Goal: Task Accomplishment & Management: Use online tool/utility

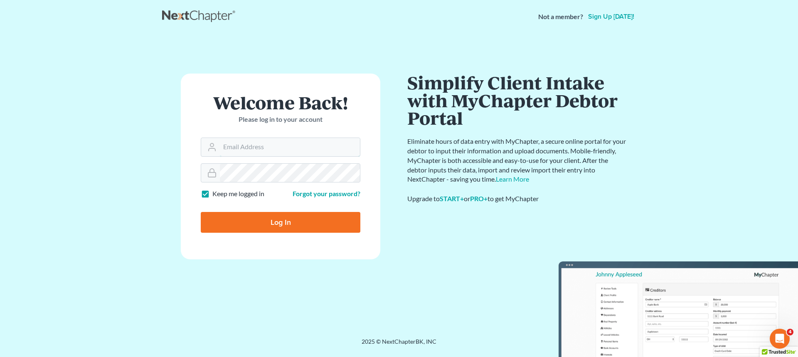
type input "[PERSON_NAME][EMAIL_ADDRESS][DOMAIN_NAME]"
click at [359, 204] on div at bounding box center [286, 229] width 170 height 95
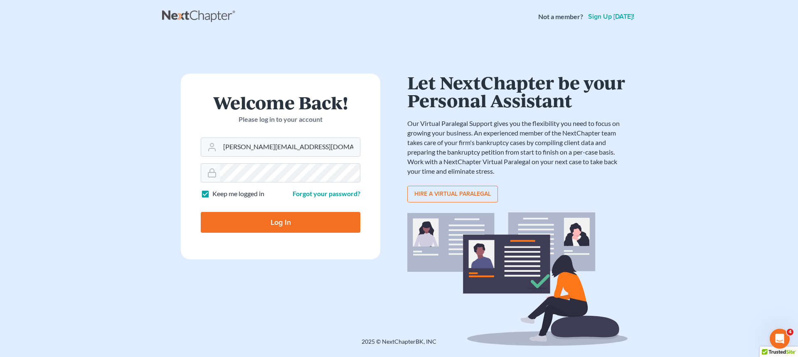
click at [297, 215] on input "Log In" at bounding box center [281, 222] width 160 height 21
type input "Thinking..."
